Goal: Navigation & Orientation: Go to known website

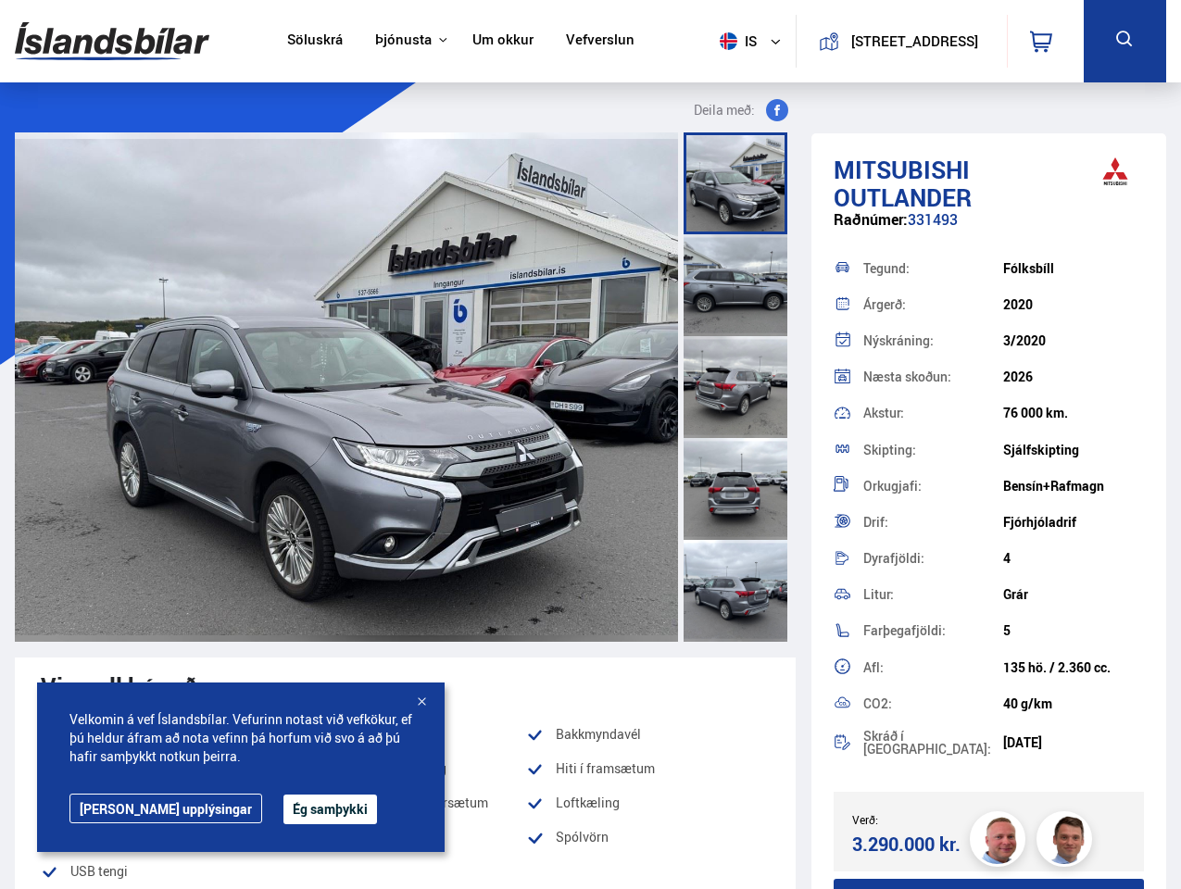
click at [112, 41] on img at bounding box center [112, 41] width 194 height 60
click at [732, 41] on span "is" at bounding box center [735, 41] width 46 height 18
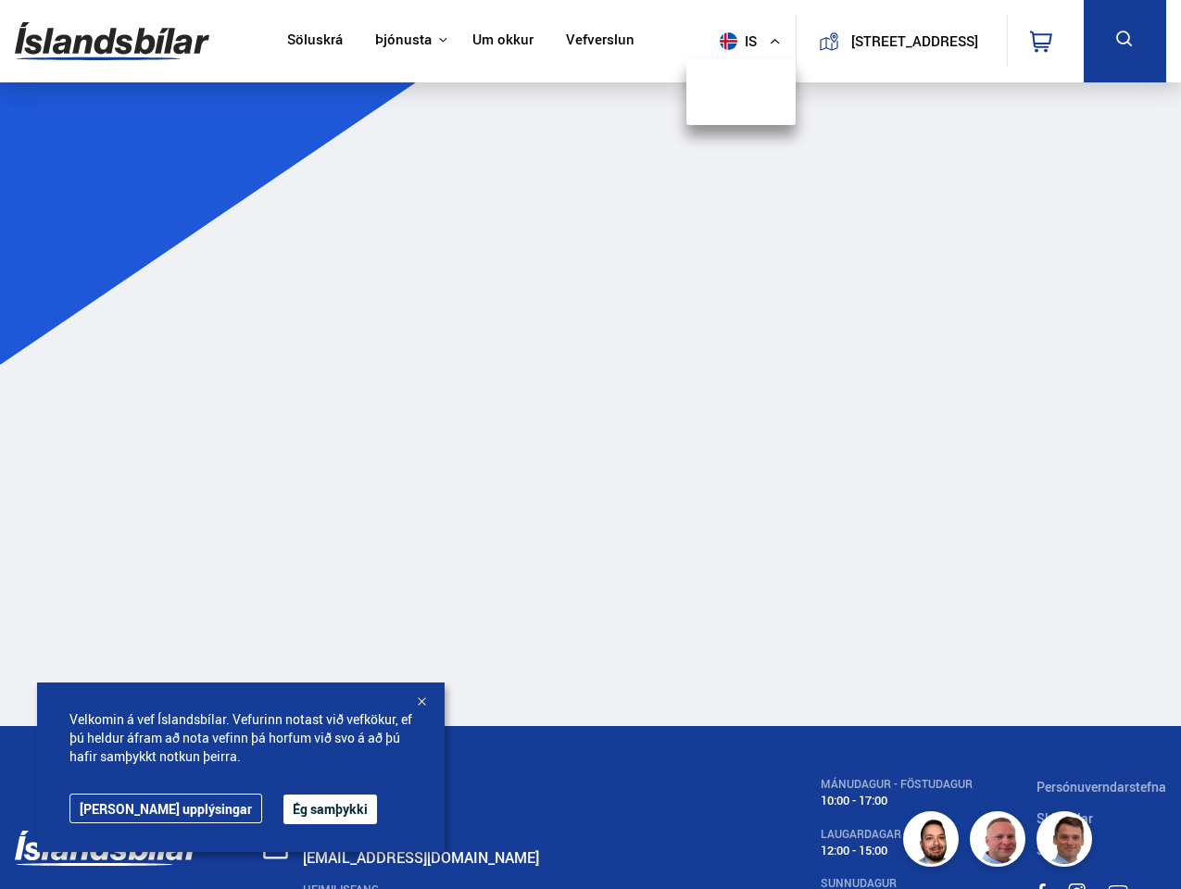
click at [1045, 41] on icon at bounding box center [1041, 42] width 22 height 22
click at [1124, 41] on icon at bounding box center [1124, 39] width 23 height 23
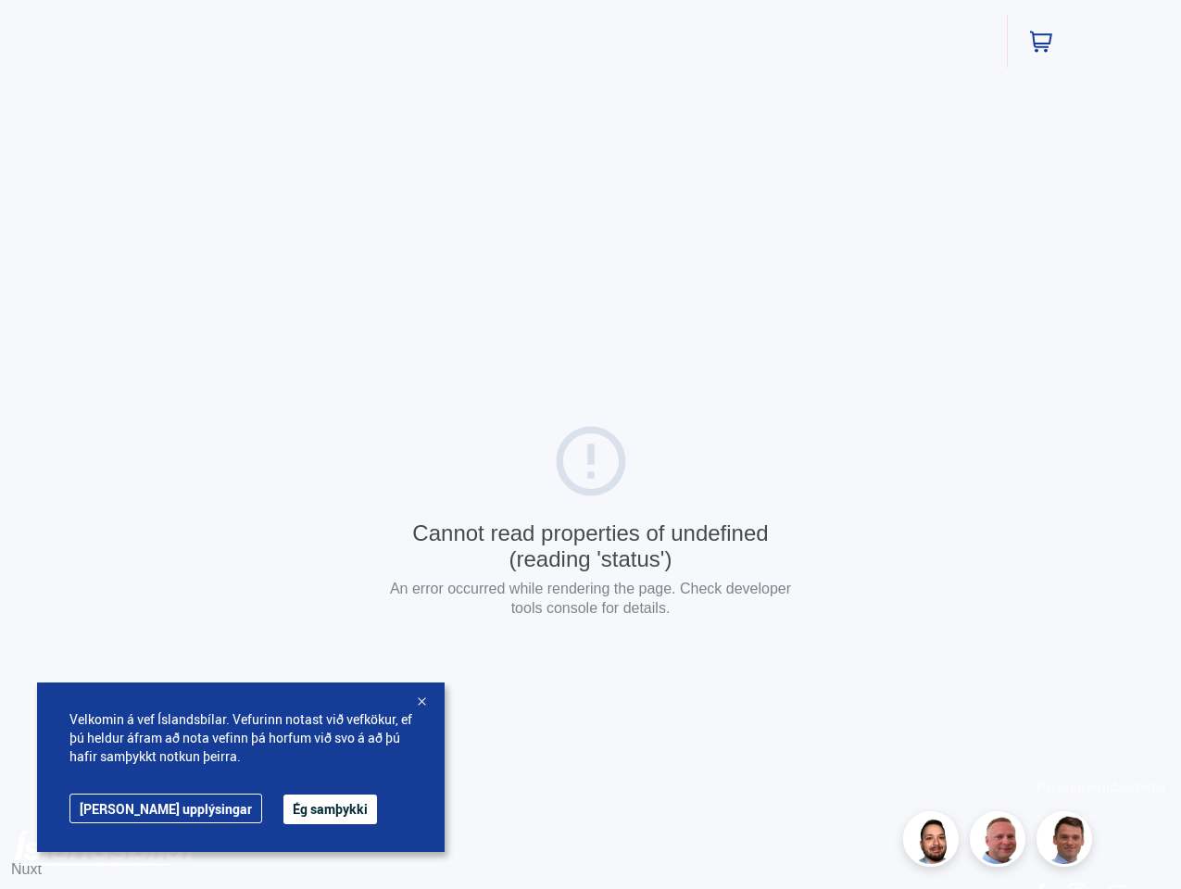
click at [740, 110] on div "Cannot read properties of undefined (reading 'status') An error occurred while …" at bounding box center [590, 523] width 1181 height 1047
click at [655, 387] on div "Cannot read properties of undefined (reading 'status') An error occurred while …" at bounding box center [590, 523] width 1181 height 1047
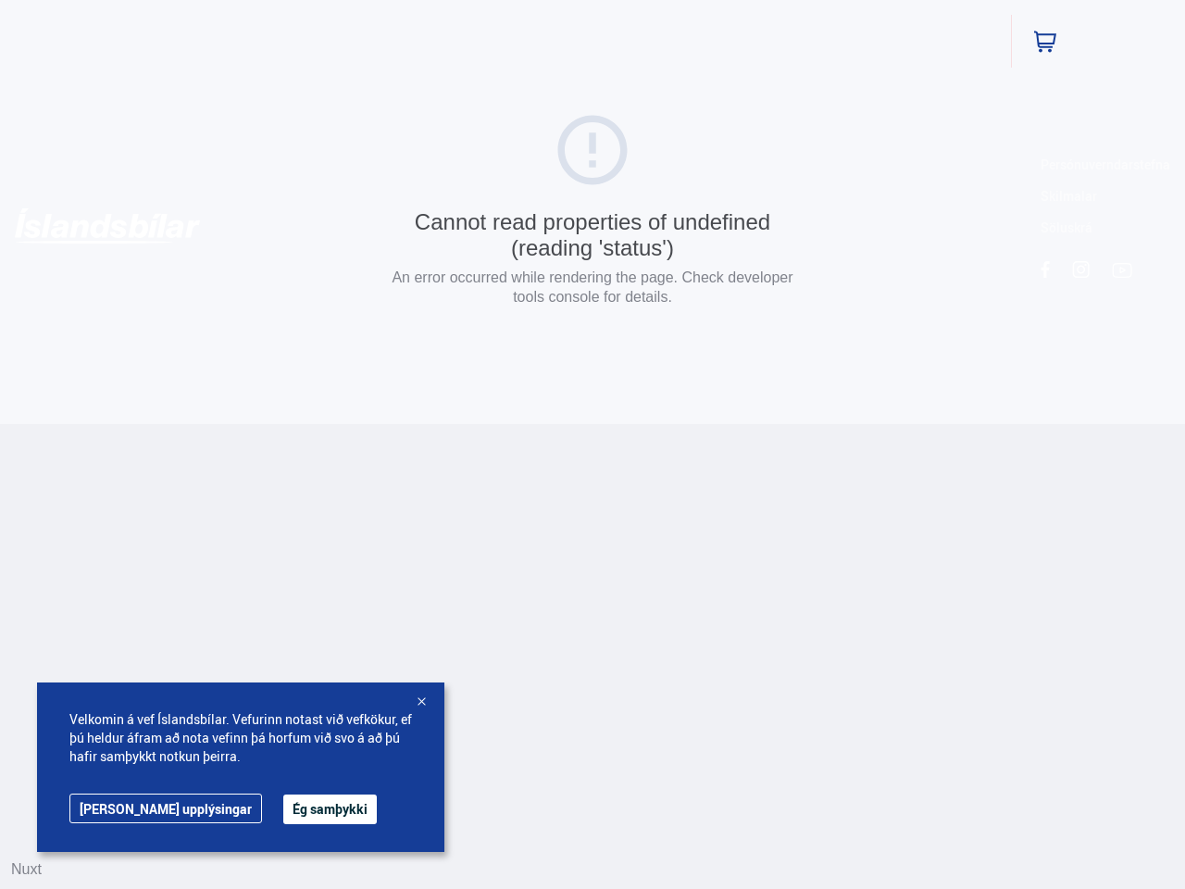
click at [986, 424] on html "Söluskrá Þjónusta Íslandsbílar [DOMAIN_NAME] Íslandsvörn Leiðbeiningar Um okkur…" at bounding box center [592, 212] width 1185 height 424
click at [997, 424] on html "Söluskrá Þjónusta Íslandsbílar [DOMAIN_NAME] Íslandsvörn Leiðbeiningar Um okkur…" at bounding box center [592, 212] width 1185 height 424
click at [1064, 424] on html "Söluskrá Þjónusta Íslandsbílar [DOMAIN_NAME] Íslandsvörn Leiðbeiningar Um okkur…" at bounding box center [592, 212] width 1185 height 424
click at [283, 809] on button "Ég samþykki" at bounding box center [330, 810] width 94 height 30
